Goal: Task Accomplishment & Management: Manage account settings

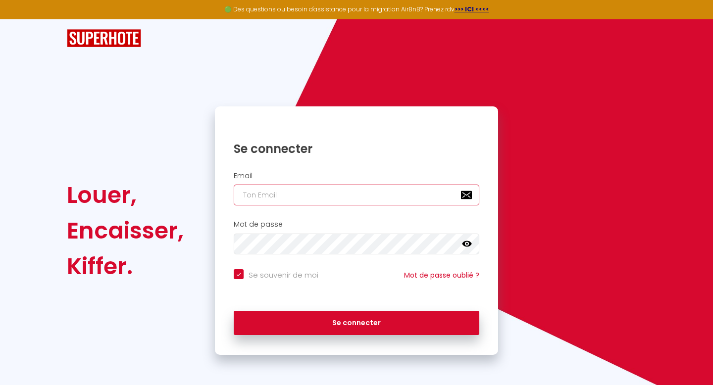
click at [341, 200] on input "email" at bounding box center [357, 195] width 246 height 21
type input "[EMAIL_ADDRESS][DOMAIN_NAME]"
click at [234, 255] on nordpass-icon at bounding box center [234, 255] width 0 height 0
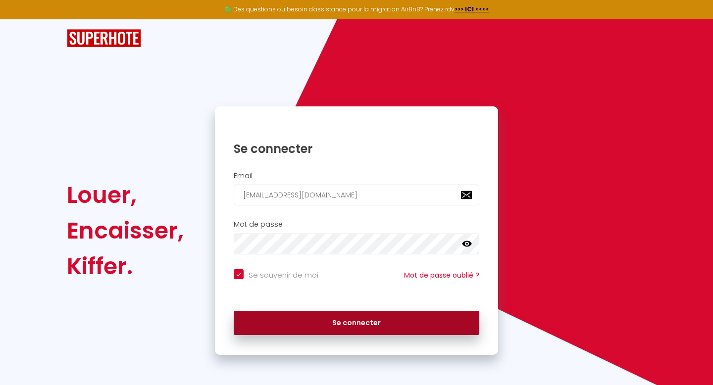
click at [354, 322] on button "Se connecter" at bounding box center [357, 323] width 246 height 25
checkbox input "true"
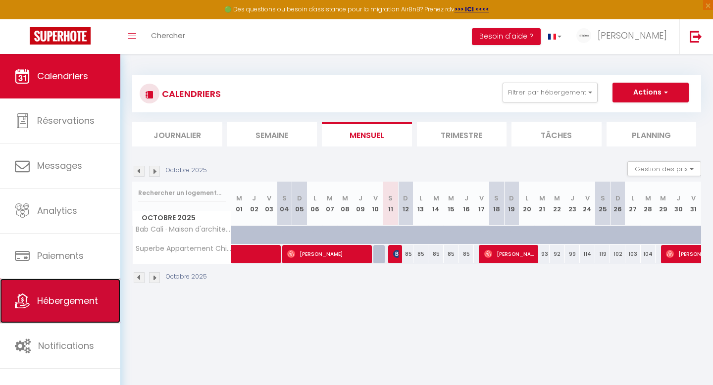
click at [70, 309] on link "Hébergement" at bounding box center [60, 301] width 120 height 45
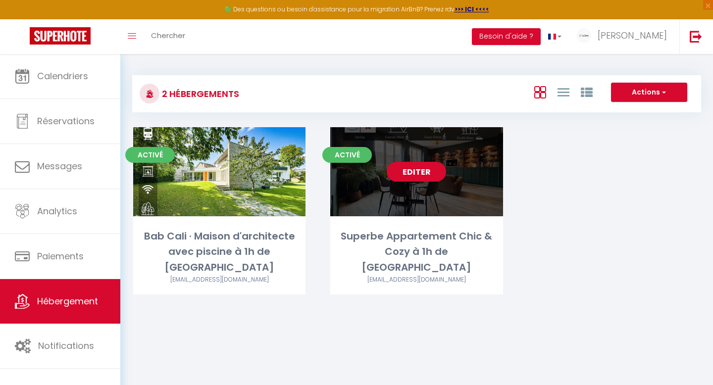
click at [447, 159] on div "Editer" at bounding box center [416, 171] width 172 height 89
select select "3"
select select "2"
select select "1"
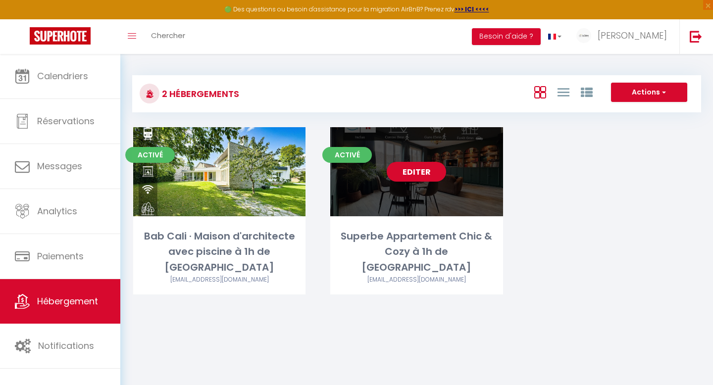
select select
select select "28"
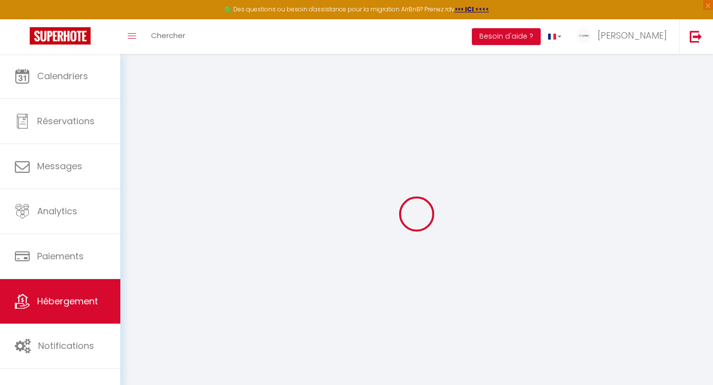
select select
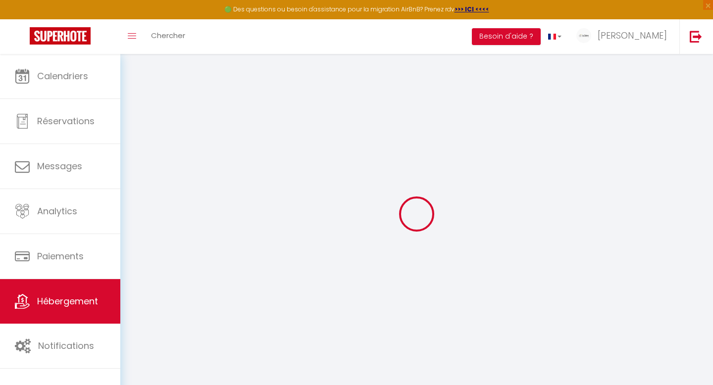
select select
checkbox input "false"
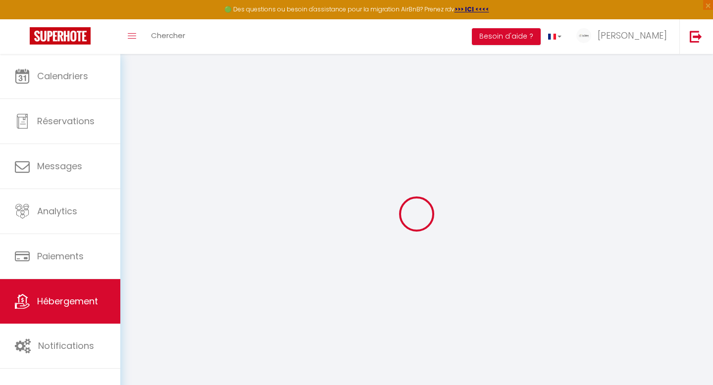
select select
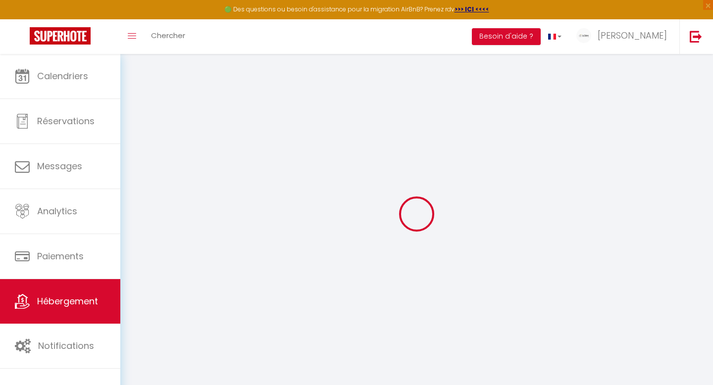
select select
checkbox input "false"
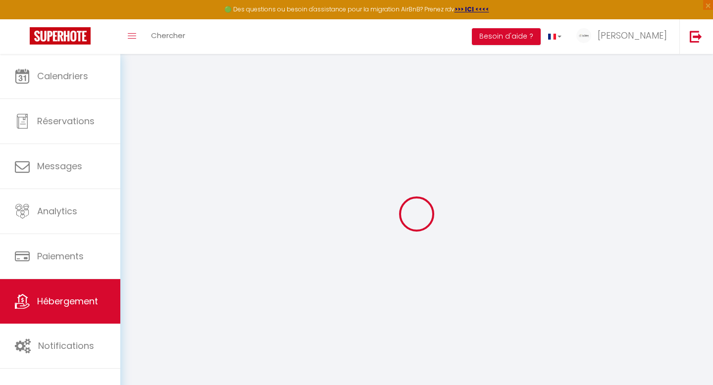
checkbox input "false"
select select
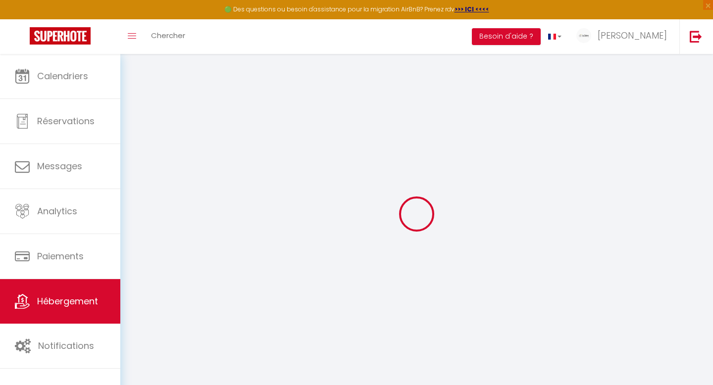
select select
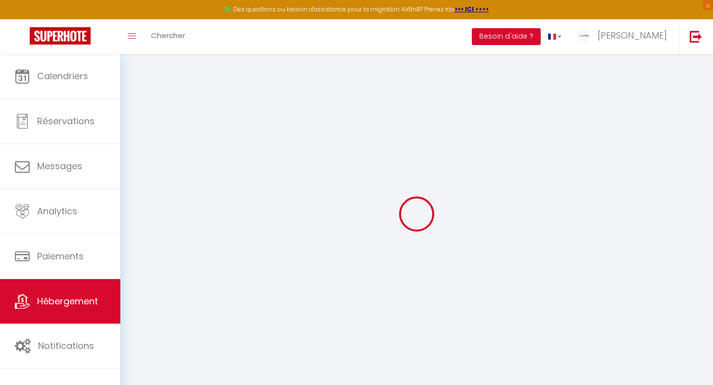
checkbox input "false"
select select
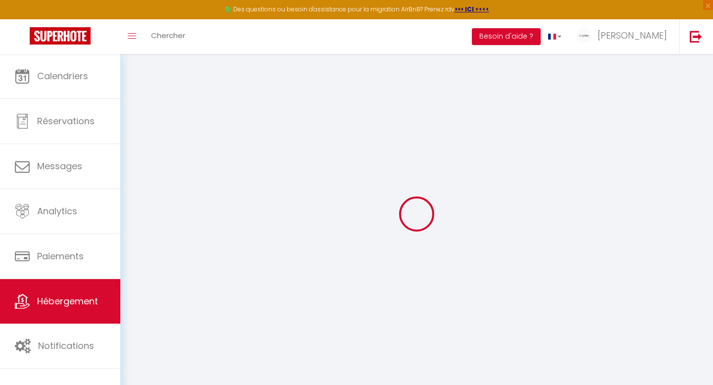
select select
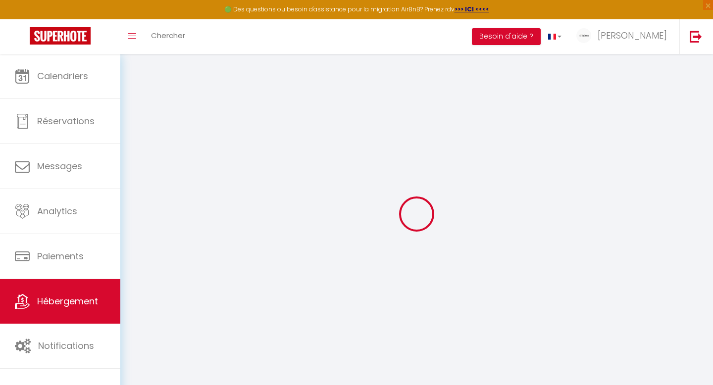
select select
checkbox input "false"
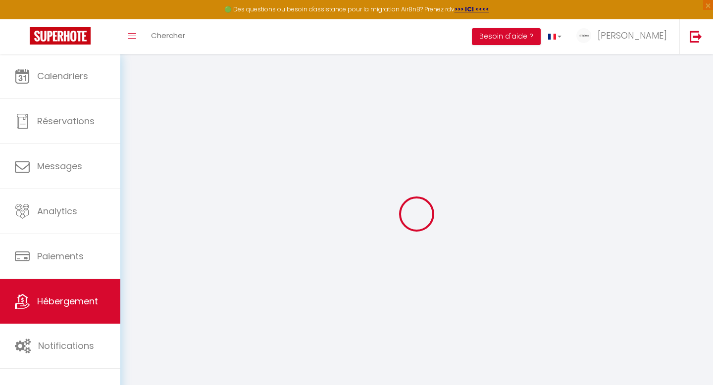
checkbox input "false"
select select
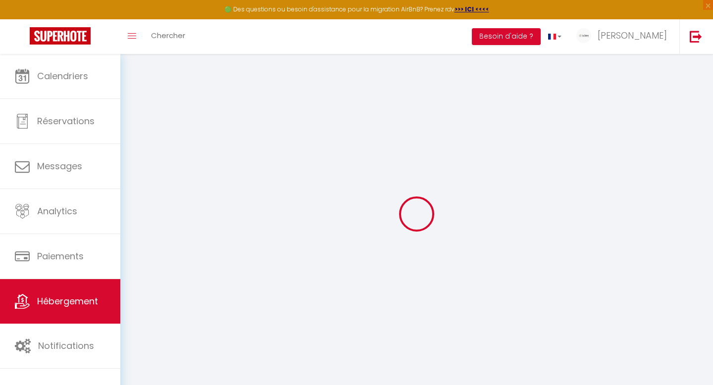
select select
checkbox input "false"
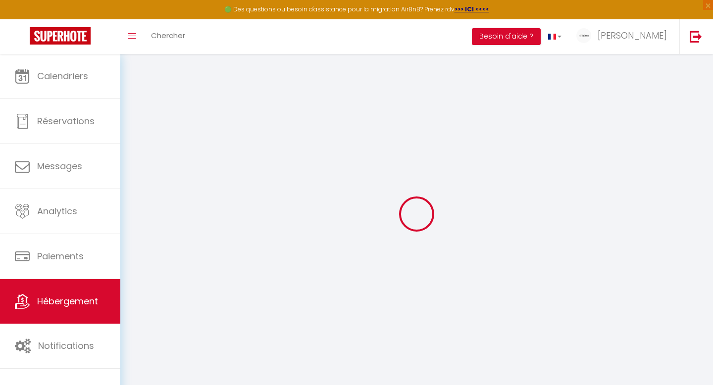
checkbox input "false"
select select
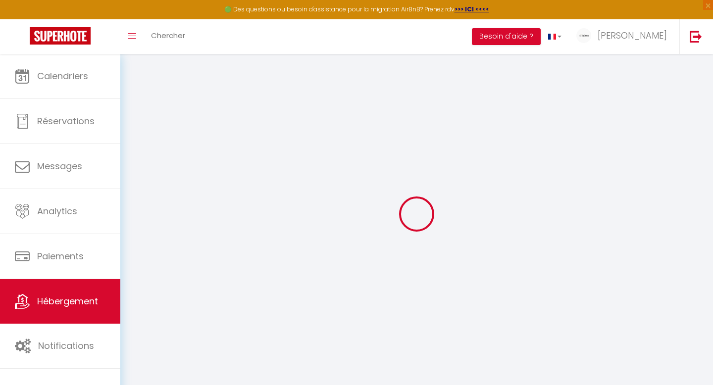
type input "Superbe Appartement Chic & Cozy à 1h de [GEOGRAPHIC_DATA]"
type input "[PERSON_NAME]"
select select "6"
select select "2"
type input "118"
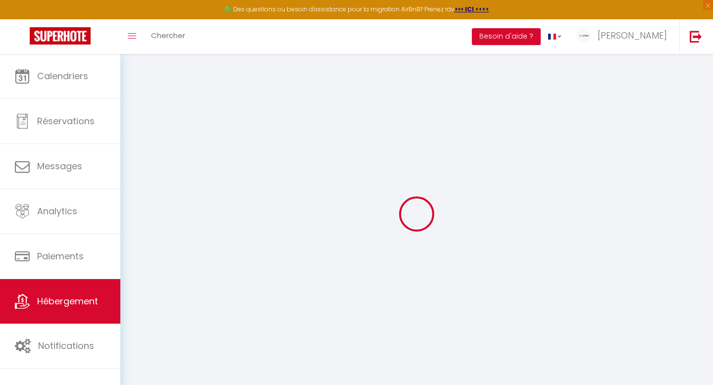
type input "89"
type input "250"
select select
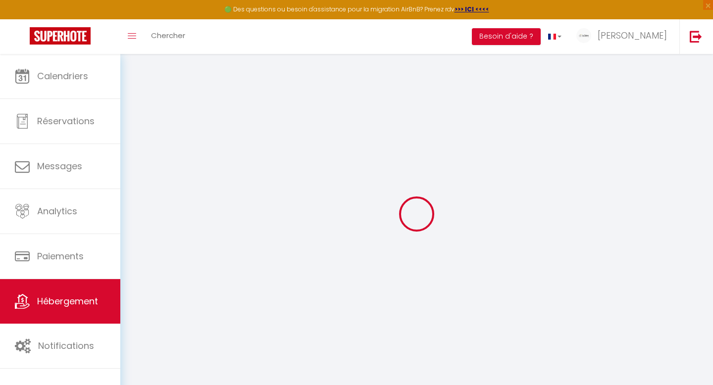
select select
type input "[STREET_ADDRESS]"
type input "77140"
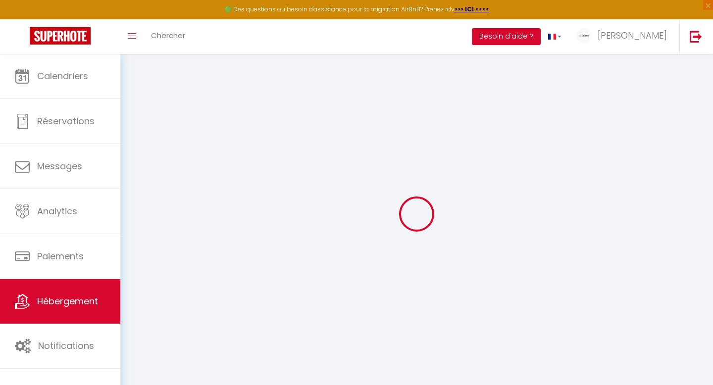
type input "Nemours"
type input "[EMAIL_ADDRESS][DOMAIN_NAME]"
select select "14328"
checkbox input "true"
checkbox input "false"
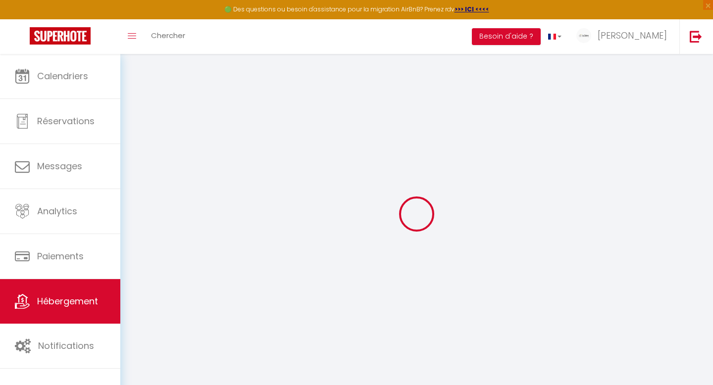
checkbox input "false"
type input "0"
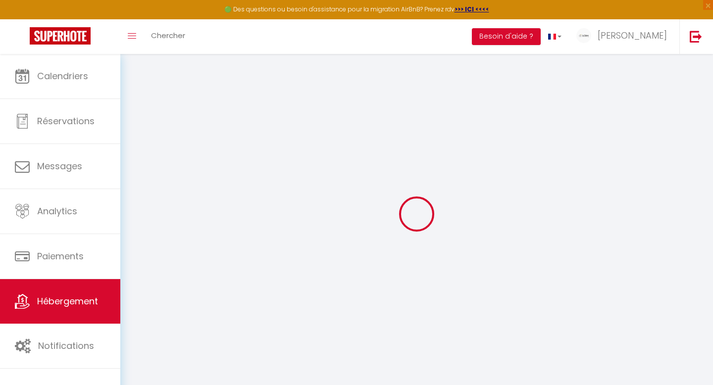
type input "0"
select select
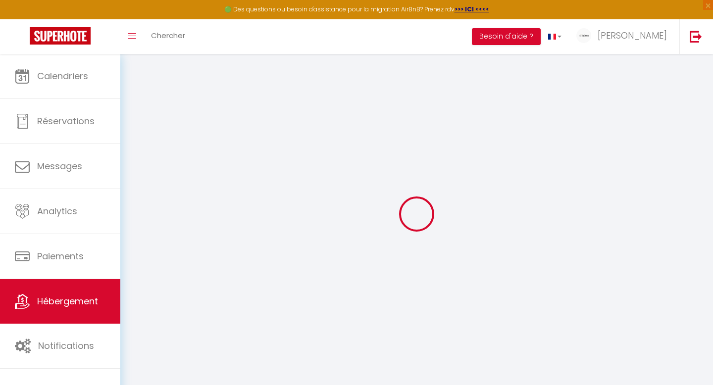
select select
checkbox input "true"
checkbox input "false"
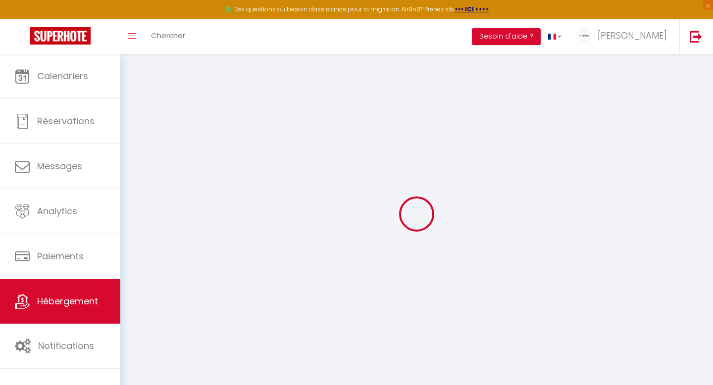
checkbox input "false"
select select
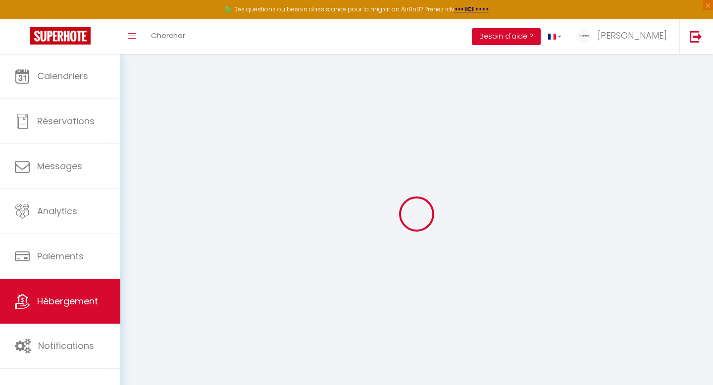
select select
checkbox input "true"
checkbox input "false"
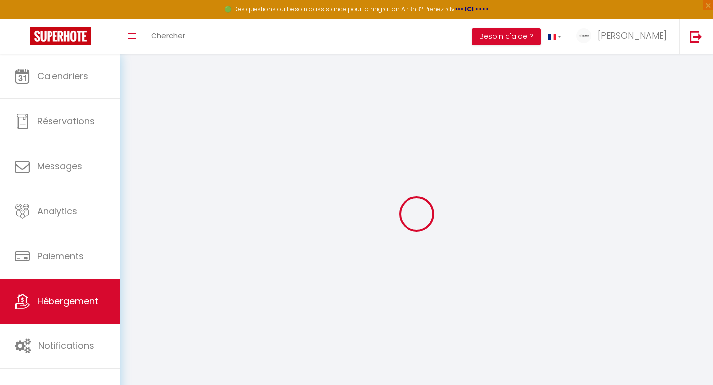
checkbox input "false"
checkbox input "true"
checkbox input "false"
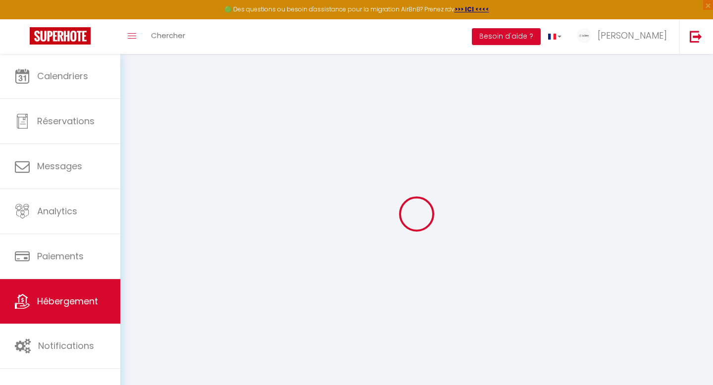
select select "17:00"
select select
select select "10:00"
select select "30"
select select "120"
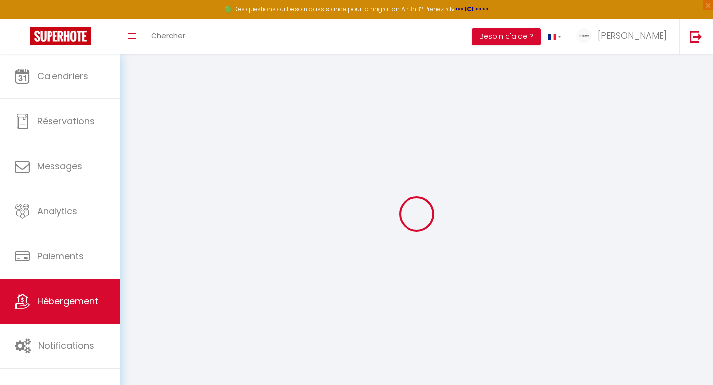
select select "18:00"
select select "+ 19 %"
select select "+ 25 %"
select select "+ 20 %"
select select
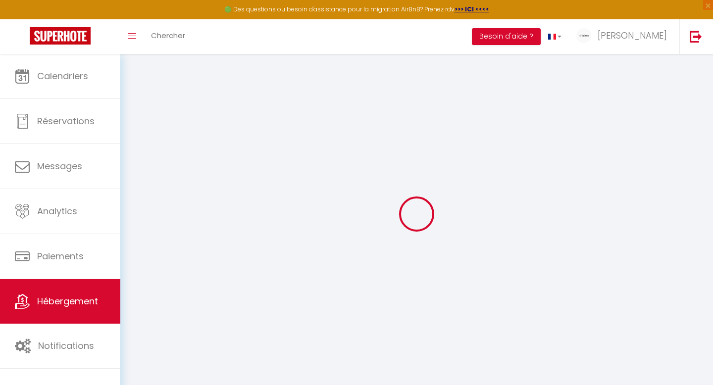
checkbox input "true"
checkbox input "false"
select select "EUR"
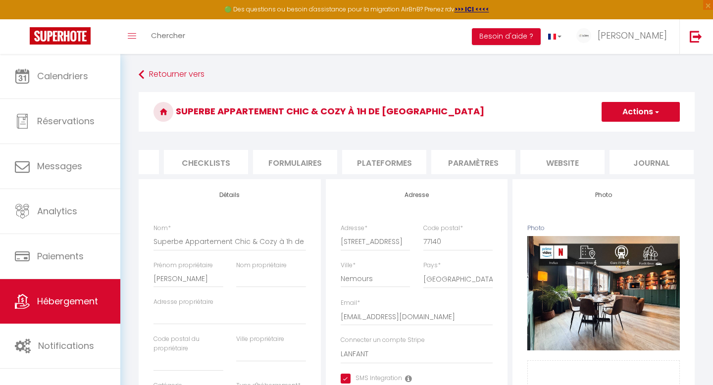
scroll to position [0, 335]
click at [384, 160] on li "Plateformes" at bounding box center [380, 162] width 84 height 24
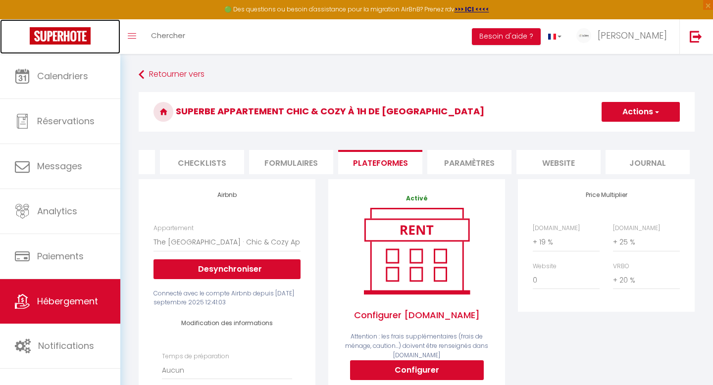
click at [54, 33] on img at bounding box center [60, 35] width 61 height 17
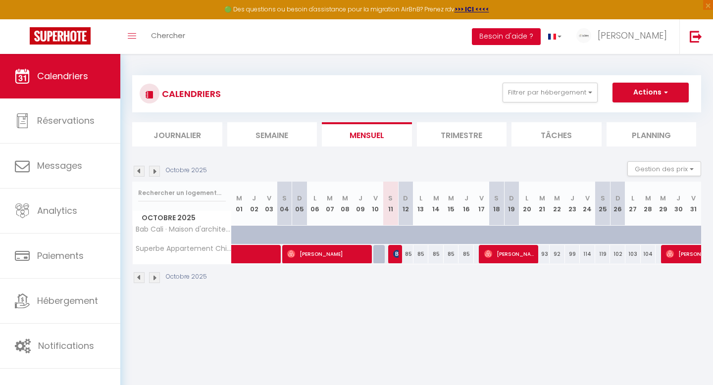
click at [541, 35] on button "Besoin d'aide ?" at bounding box center [506, 36] width 69 height 17
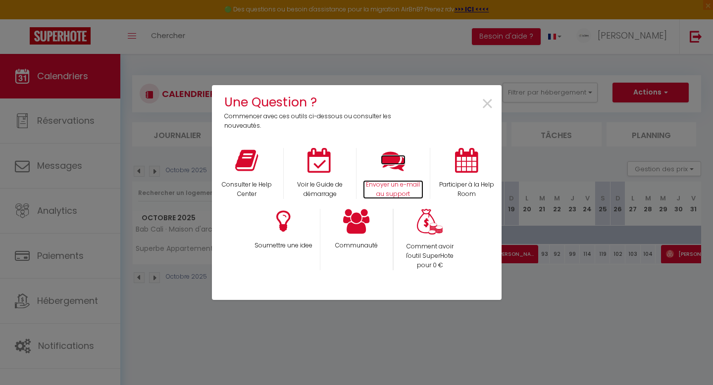
click at [388, 161] on icon at bounding box center [393, 160] width 25 height 25
